Goal: Browse casually

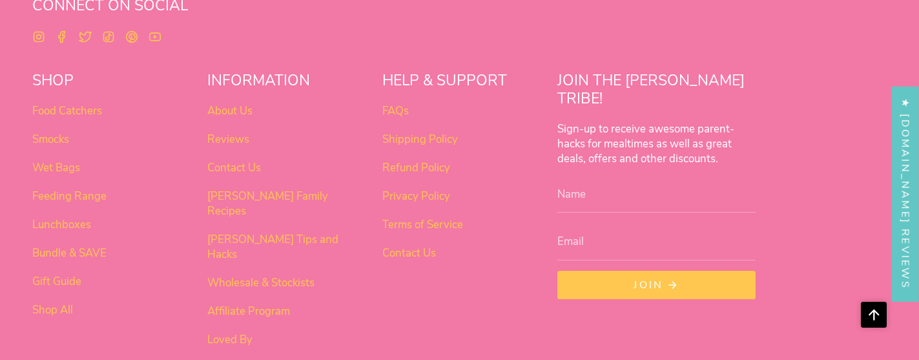
scroll to position [1015, 0]
